Goal: Find specific page/section: Find specific page/section

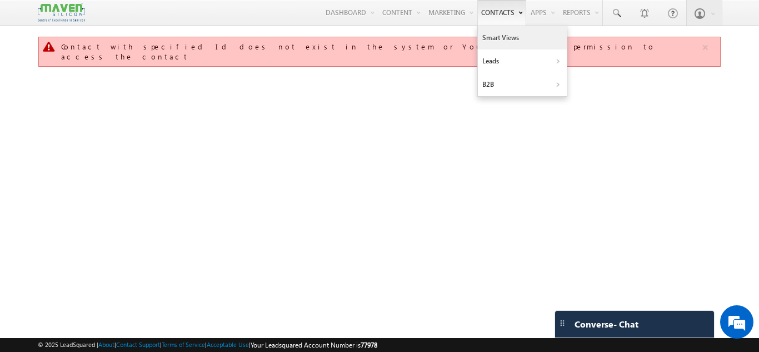
click at [524, 39] on link "Smart Views" at bounding box center [522, 37] width 89 height 23
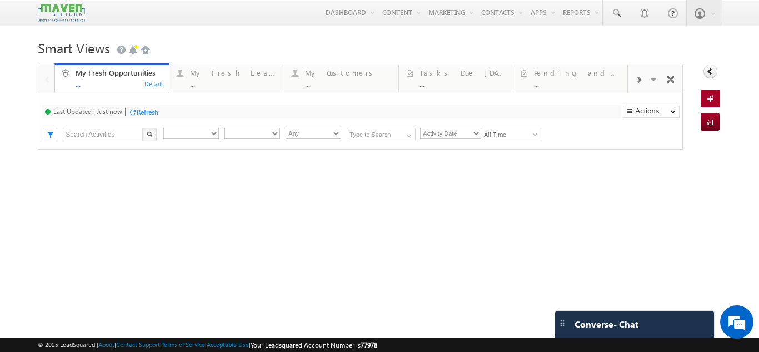
type input "Current User"
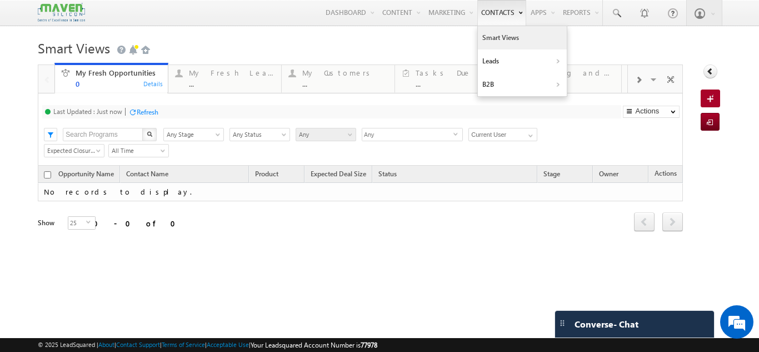
click at [505, 34] on link "Smart Views" at bounding box center [522, 37] width 89 height 23
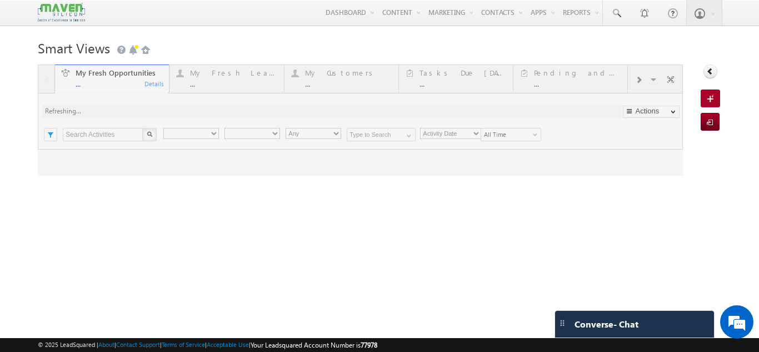
type input "Current User"
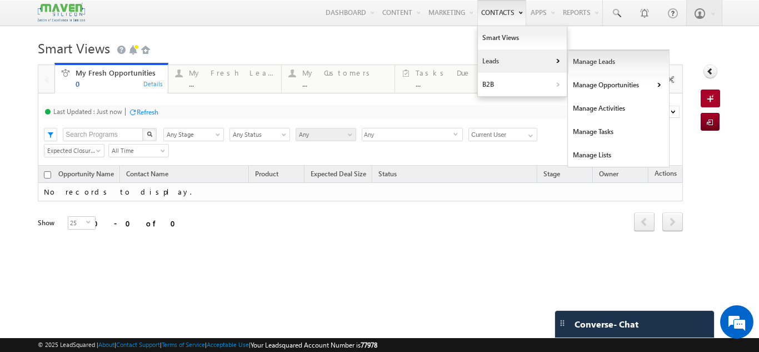
click at [584, 63] on link "Manage Leads" at bounding box center [619, 61] width 102 height 23
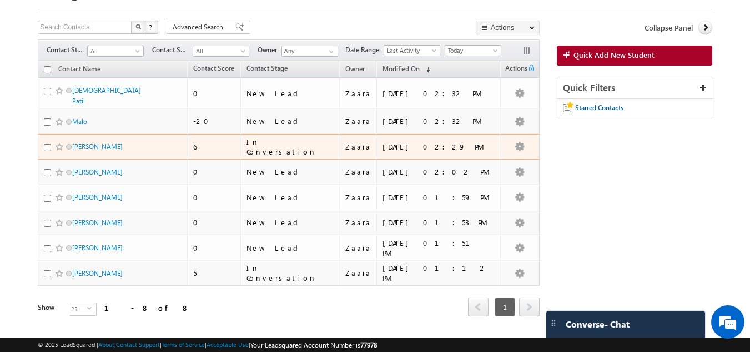
scroll to position [74, 0]
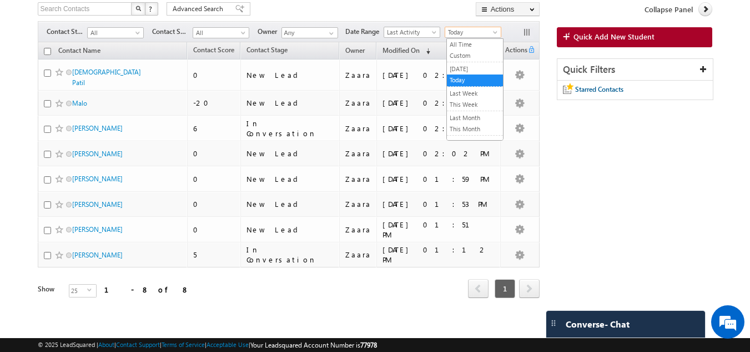
click at [458, 36] on span "Today" at bounding box center [471, 32] width 53 height 10
click at [465, 48] on link "All Time" at bounding box center [475, 44] width 56 height 10
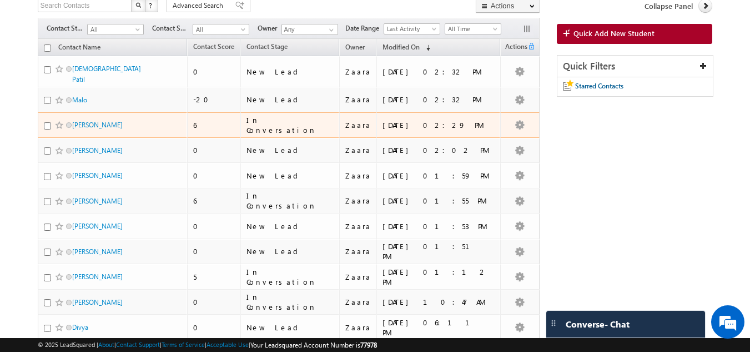
scroll to position [0, 0]
